Goal: Task Accomplishment & Management: Use online tool/utility

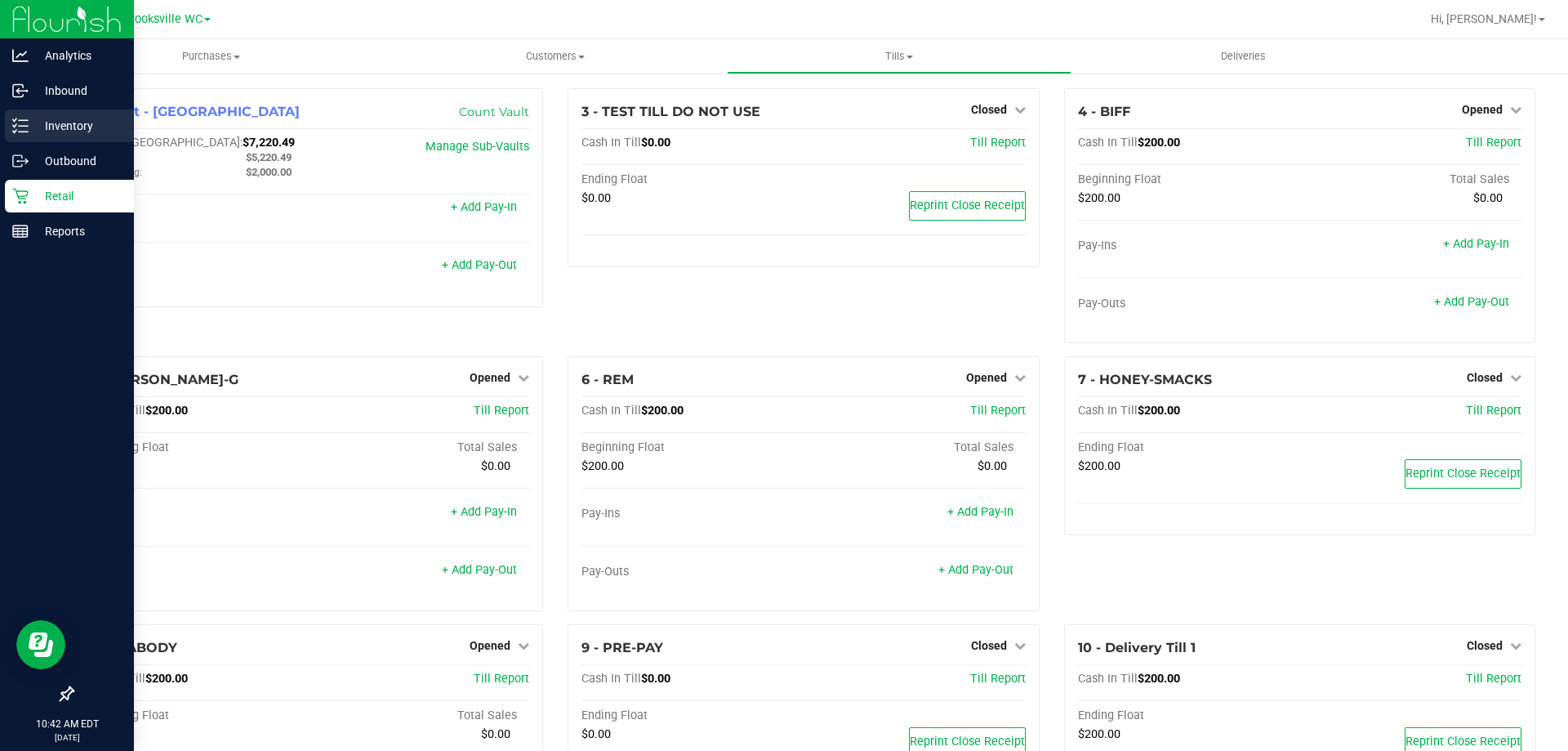
click at [32, 119] on p "Inventory" at bounding box center [78, 125] width 98 height 19
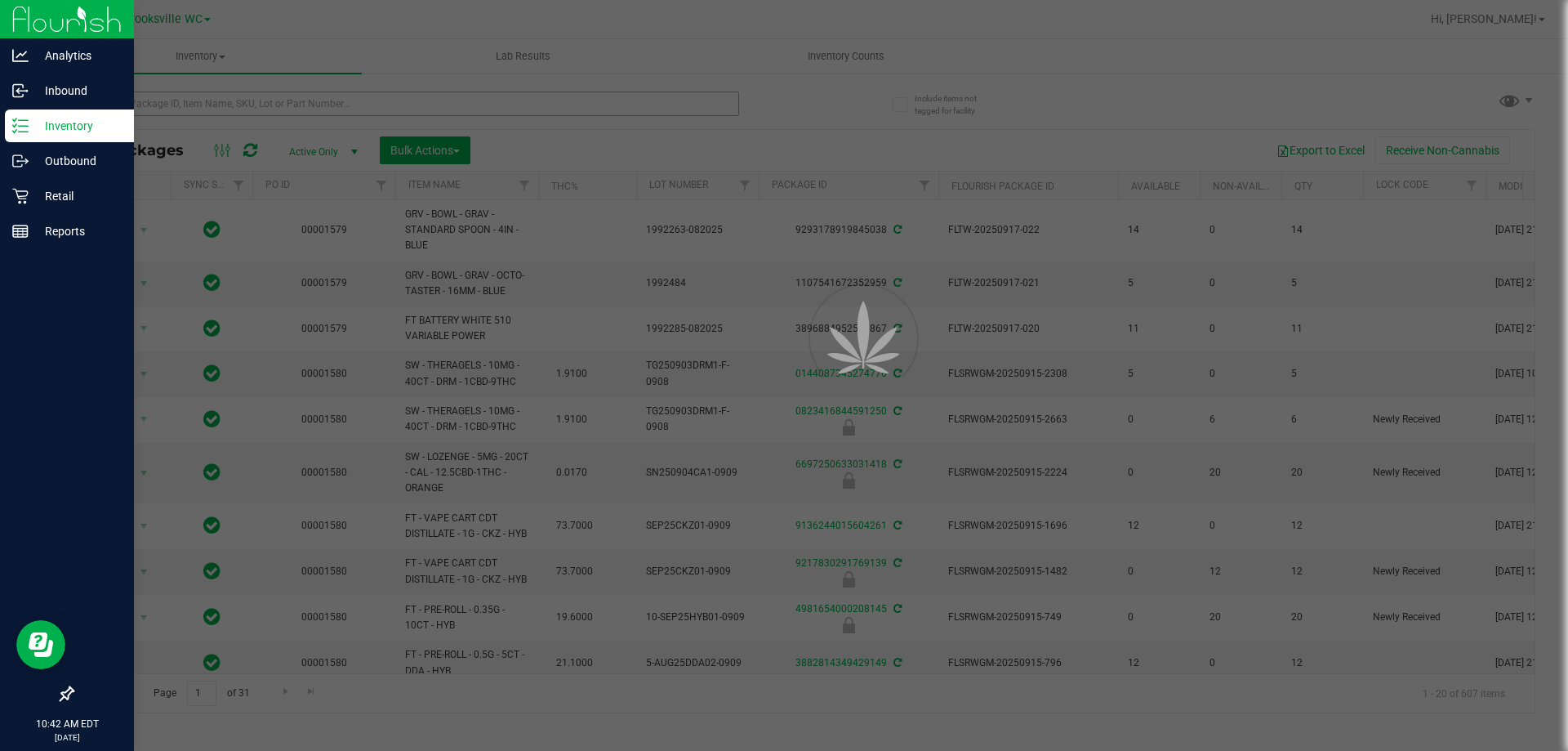
click at [452, 106] on div at bounding box center [784, 376] width 1568 height 751
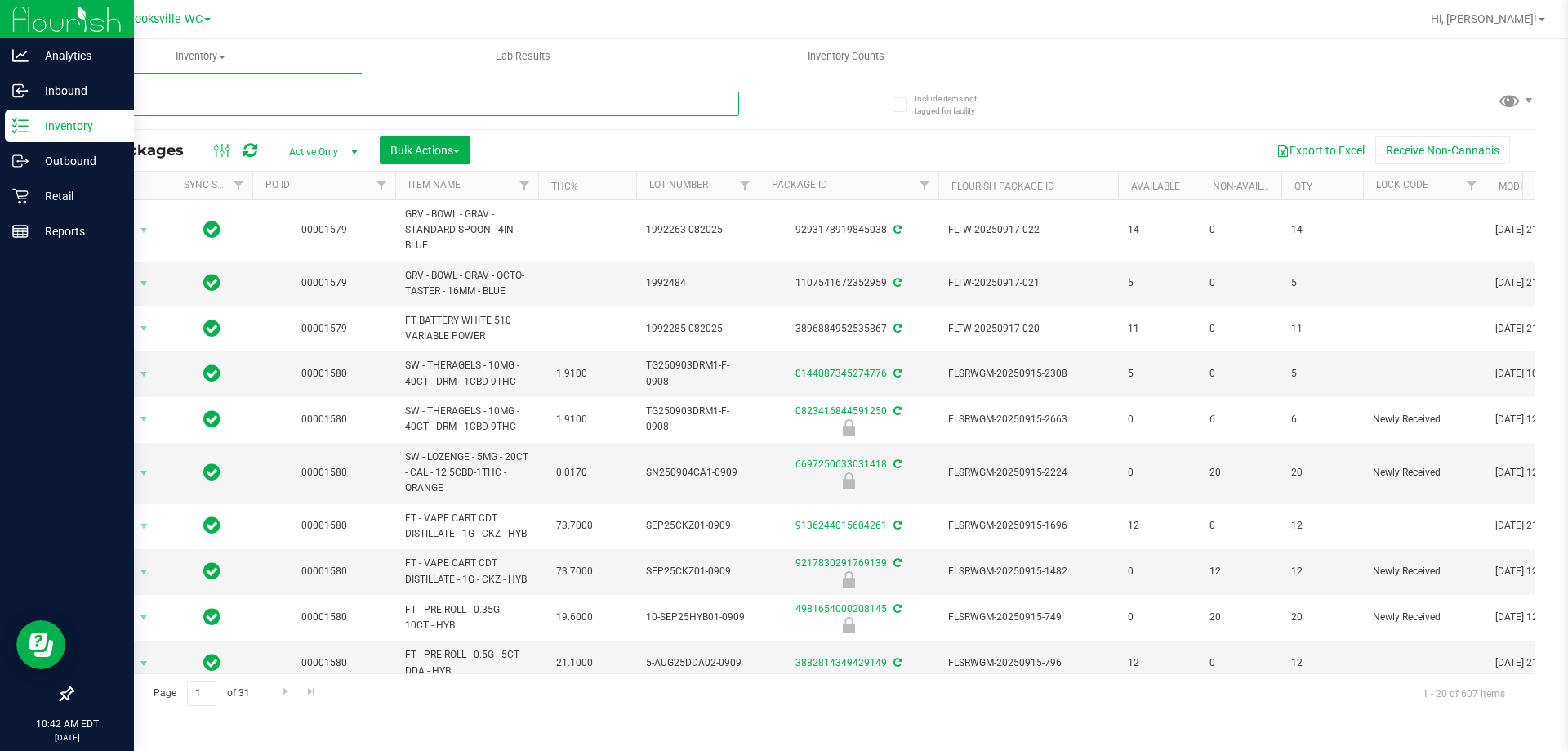
click at [452, 105] on input "text" at bounding box center [406, 104] width 668 height 25
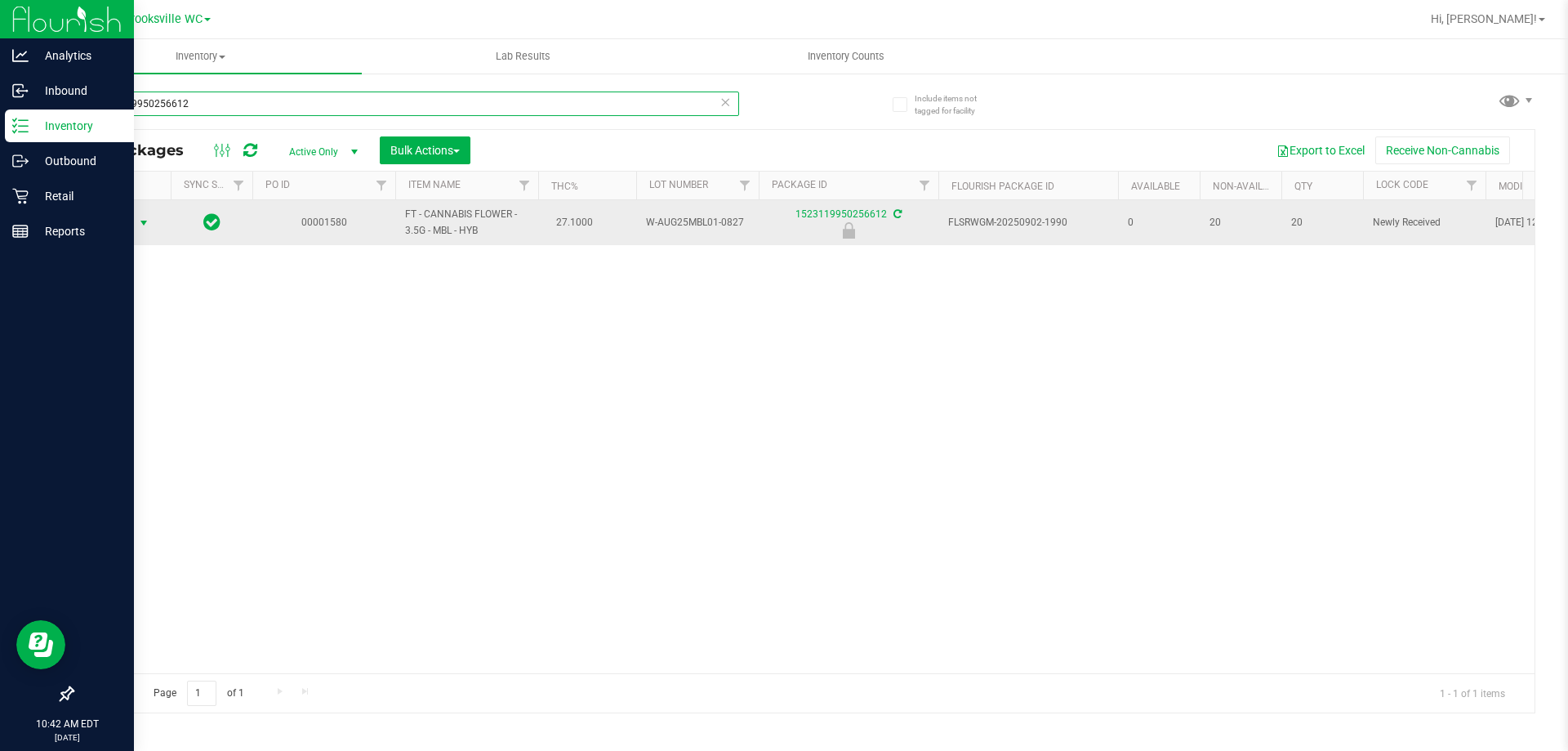
type input "1523119950256612"
click at [116, 220] on span "Action" at bounding box center [111, 223] width 44 height 23
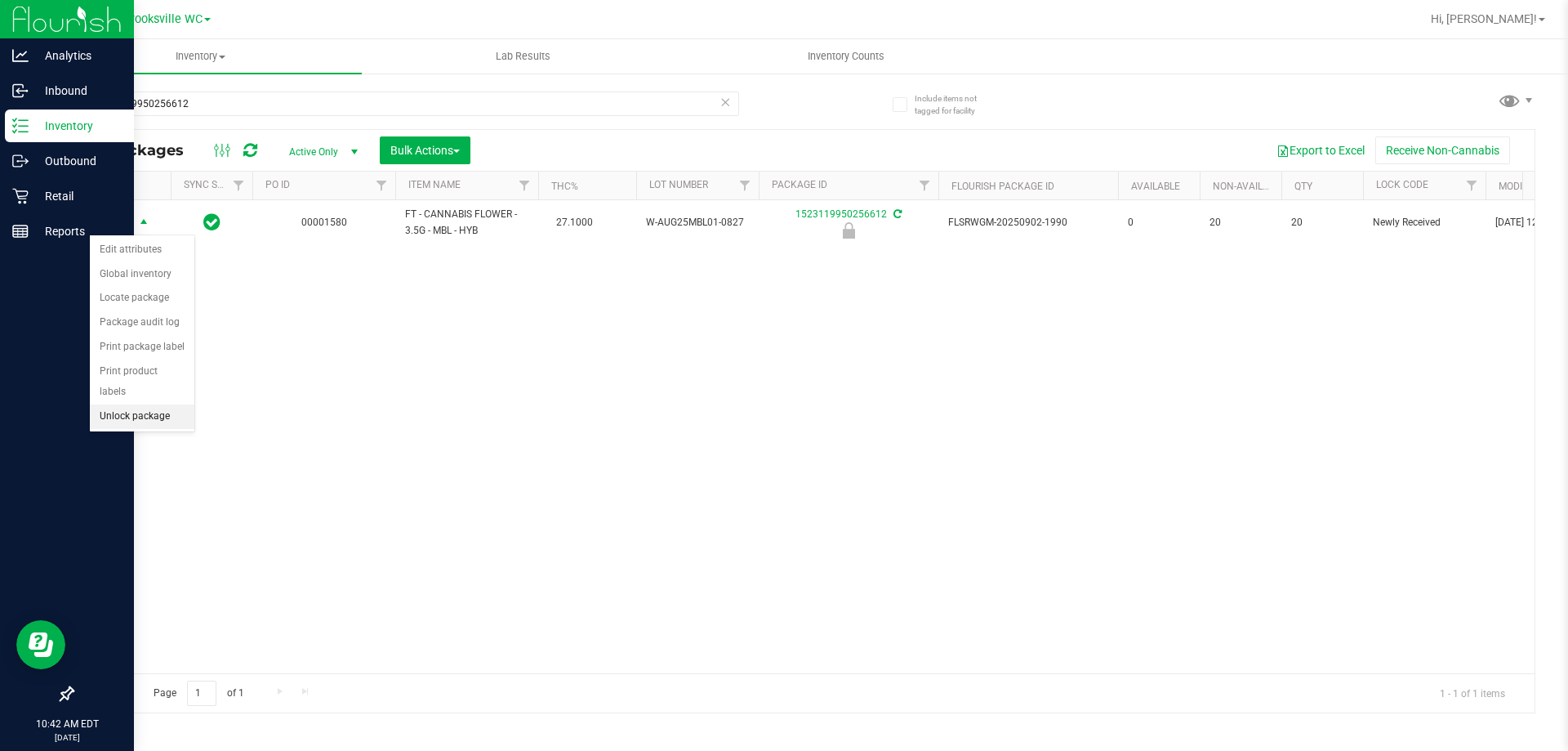
click at [127, 404] on li "Unlock package" at bounding box center [141, 416] width 104 height 25
